Goal: Task Accomplishment & Management: Manage account settings

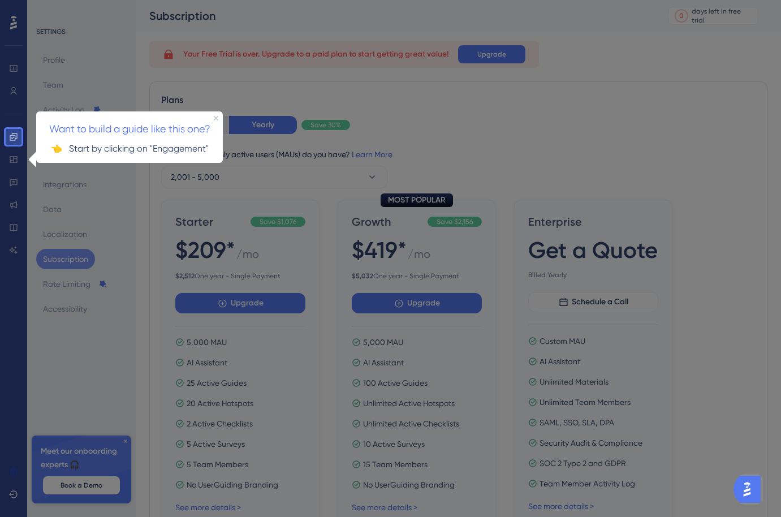
click at [570, 130] on div at bounding box center [401, 451] width 760 height 902
click at [215, 117] on icon "Close Preview" at bounding box center [216, 117] width 5 height 5
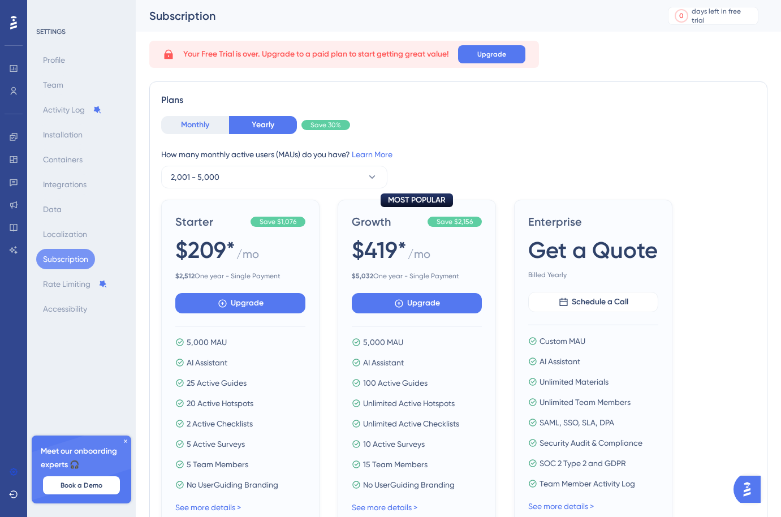
click at [210, 122] on button "Monthly" at bounding box center [195, 125] width 68 height 18
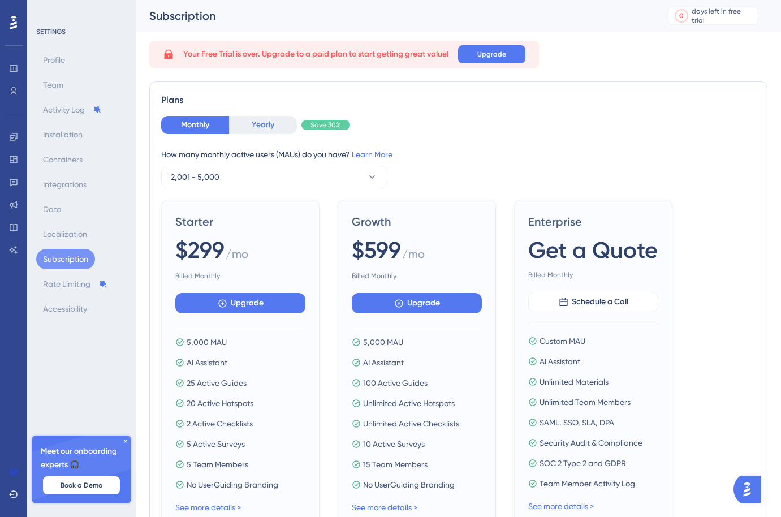
click at [258, 123] on button "Yearly" at bounding box center [263, 125] width 68 height 18
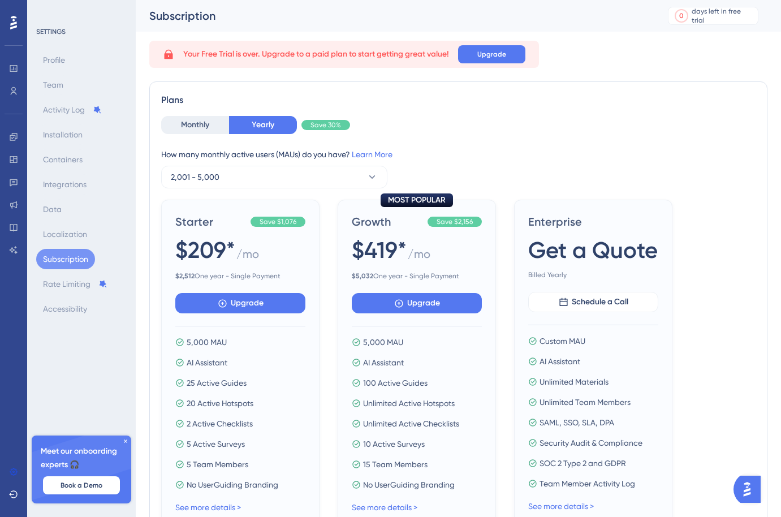
click at [602, 114] on div "Plans Monthly Yearly Save 30% How many monthly active users ([PERSON_NAME]) do …" at bounding box center [458, 310] width 618 height 459
click at [167, 54] on icon at bounding box center [169, 55] width 8 height 10
click at [15, 23] on icon at bounding box center [13, 23] width 7 height 14
click at [15, 24] on icon at bounding box center [13, 23] width 7 height 14
click at [502, 183] on div "How many monthly active users ([PERSON_NAME]) do you have? Learn More 2,001 - 5…" at bounding box center [458, 168] width 594 height 41
